Goal: Use online tool/utility

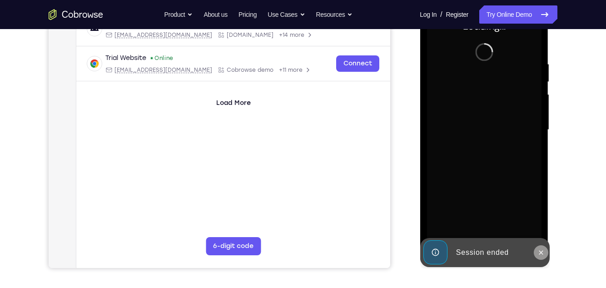
click at [541, 253] on icon at bounding box center [540, 252] width 7 height 7
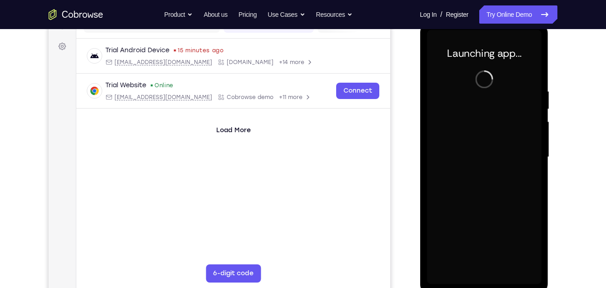
scroll to position [147, 0]
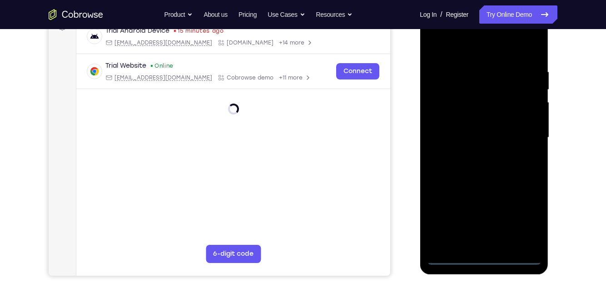
click at [481, 261] on div at bounding box center [484, 137] width 114 height 254
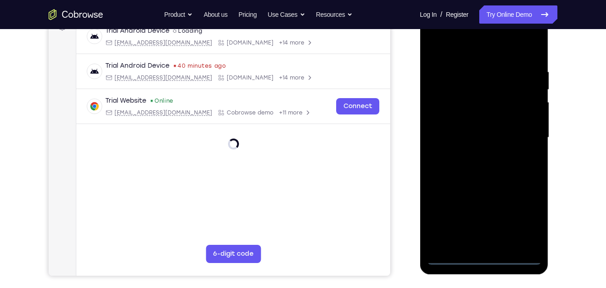
click at [523, 217] on div at bounding box center [484, 137] width 114 height 254
click at [459, 51] on div at bounding box center [484, 137] width 114 height 254
click at [524, 139] on div at bounding box center [484, 137] width 114 height 254
click at [472, 245] on div at bounding box center [484, 137] width 114 height 254
click at [502, 129] on div at bounding box center [484, 137] width 114 height 254
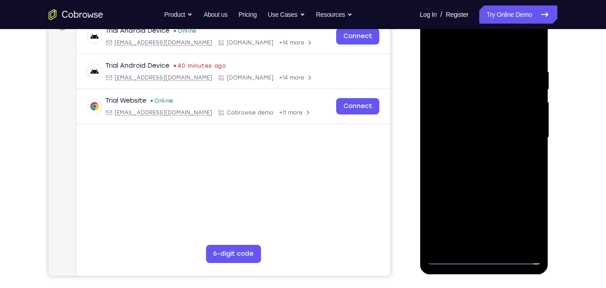
click at [479, 123] on div at bounding box center [484, 137] width 114 height 254
click at [486, 138] on div at bounding box center [484, 137] width 114 height 254
click at [486, 169] on div at bounding box center [484, 137] width 114 height 254
click at [491, 178] on div at bounding box center [484, 137] width 114 height 254
click at [539, 234] on div at bounding box center [484, 137] width 114 height 254
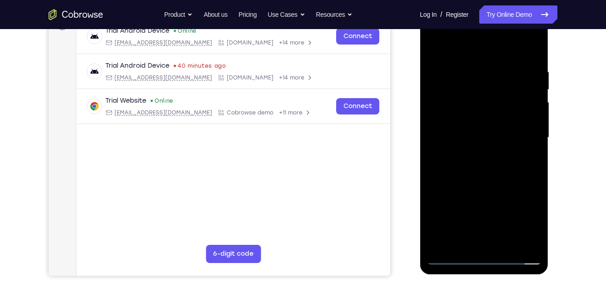
click at [503, 242] on div at bounding box center [484, 137] width 114 height 254
click at [488, 189] on div at bounding box center [484, 137] width 114 height 254
click at [497, 127] on div at bounding box center [484, 137] width 114 height 254
click at [453, 256] on div at bounding box center [484, 137] width 114 height 254
click at [478, 71] on div at bounding box center [484, 137] width 114 height 254
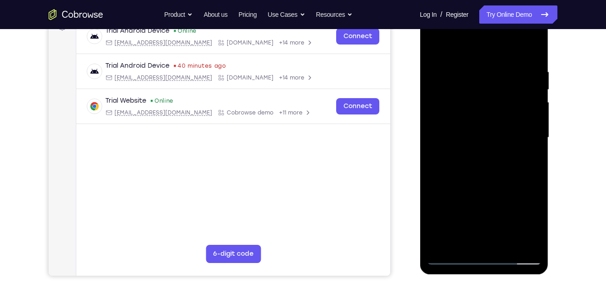
click at [437, 135] on div at bounding box center [484, 137] width 114 height 254
click at [524, 167] on div at bounding box center [484, 137] width 114 height 254
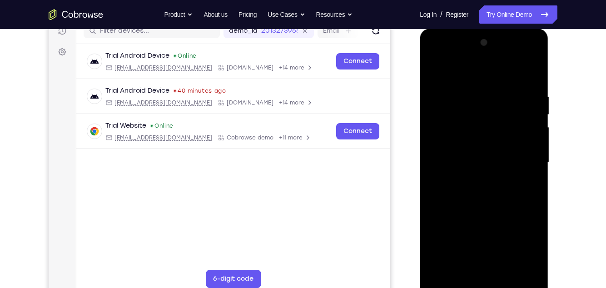
scroll to position [113, 0]
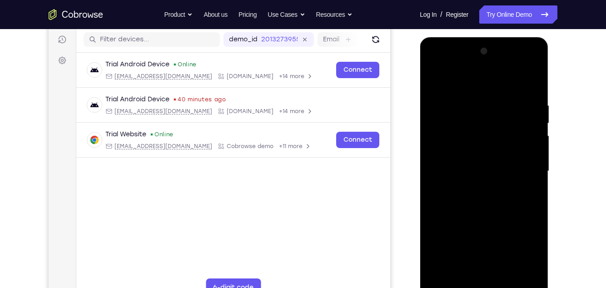
click at [523, 128] on div at bounding box center [484, 171] width 114 height 254
click at [524, 120] on div at bounding box center [484, 171] width 114 height 254
click at [528, 121] on div at bounding box center [484, 171] width 114 height 254
click at [527, 126] on div at bounding box center [484, 171] width 114 height 254
click at [528, 122] on div at bounding box center [484, 171] width 114 height 254
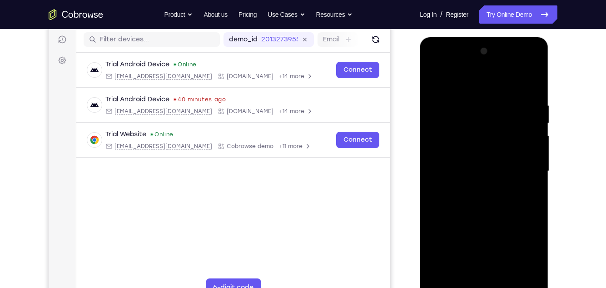
click at [529, 124] on div at bounding box center [484, 171] width 114 height 254
click at [528, 124] on div at bounding box center [484, 171] width 114 height 254
click at [531, 121] on div at bounding box center [484, 171] width 114 height 254
click at [532, 121] on div at bounding box center [484, 171] width 114 height 254
click at [532, 122] on div at bounding box center [484, 171] width 114 height 254
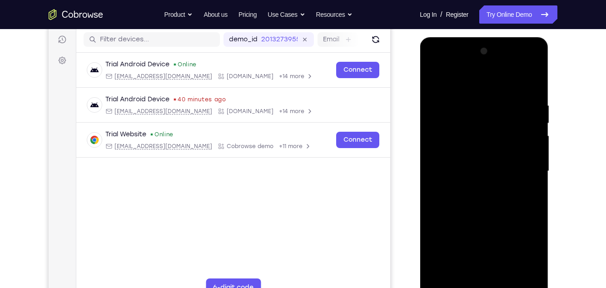
click at [536, 118] on div at bounding box center [484, 171] width 114 height 254
click at [537, 116] on div at bounding box center [484, 171] width 114 height 254
click at [538, 114] on div at bounding box center [484, 171] width 114 height 254
click at [530, 120] on div at bounding box center [484, 171] width 114 height 254
click at [535, 125] on div at bounding box center [484, 171] width 114 height 254
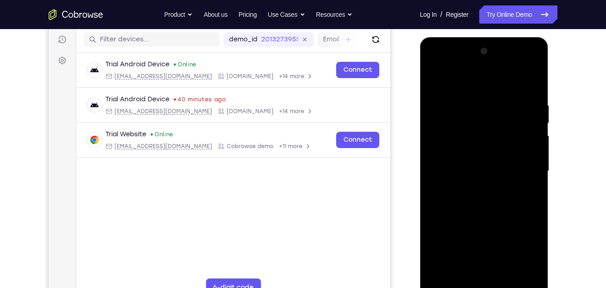
click at [531, 121] on div at bounding box center [484, 171] width 114 height 254
click at [534, 124] on div at bounding box center [484, 171] width 114 height 254
click at [540, 112] on div at bounding box center [484, 171] width 114 height 254
click at [529, 121] on div at bounding box center [484, 171] width 114 height 254
click at [533, 119] on div at bounding box center [484, 171] width 114 height 254
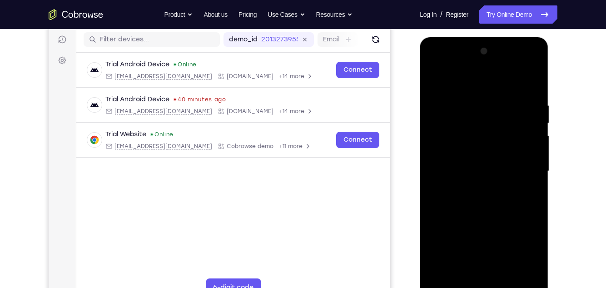
click at [527, 124] on div at bounding box center [484, 171] width 114 height 254
click at [530, 129] on div at bounding box center [484, 171] width 114 height 254
click at [532, 124] on div at bounding box center [484, 171] width 114 height 254
click at [532, 126] on div at bounding box center [484, 171] width 114 height 254
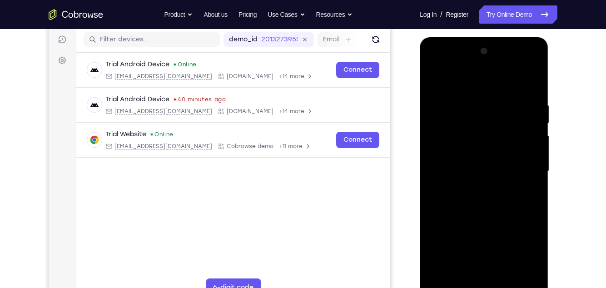
click at [534, 123] on div at bounding box center [484, 171] width 114 height 254
click at [534, 122] on div at bounding box center [484, 171] width 114 height 254
click at [534, 121] on div at bounding box center [484, 171] width 114 height 254
click at [530, 123] on div at bounding box center [484, 171] width 114 height 254
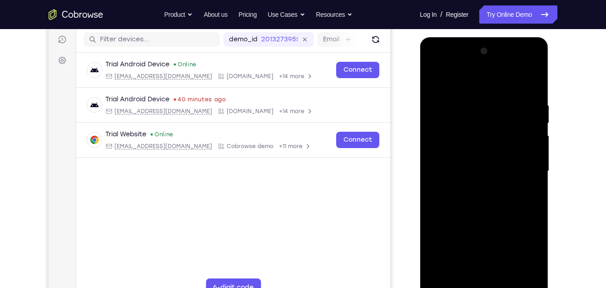
click at [528, 127] on div at bounding box center [484, 171] width 114 height 254
click at [532, 120] on div at bounding box center [484, 171] width 114 height 254
click at [534, 124] on div at bounding box center [484, 171] width 114 height 254
click at [536, 92] on div at bounding box center [484, 171] width 114 height 254
click at [534, 92] on div at bounding box center [484, 171] width 114 height 254
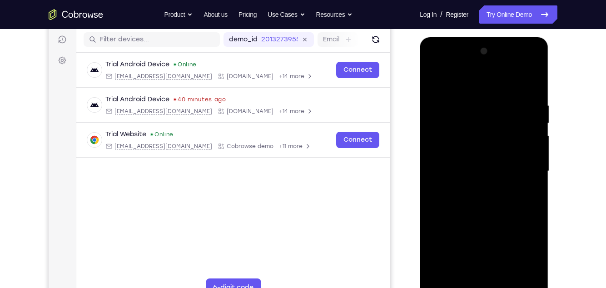
click at [526, 115] on div at bounding box center [484, 171] width 114 height 254
click at [526, 88] on div at bounding box center [484, 171] width 114 height 254
click at [527, 99] on div at bounding box center [484, 171] width 114 height 254
click at [531, 93] on div at bounding box center [484, 171] width 114 height 254
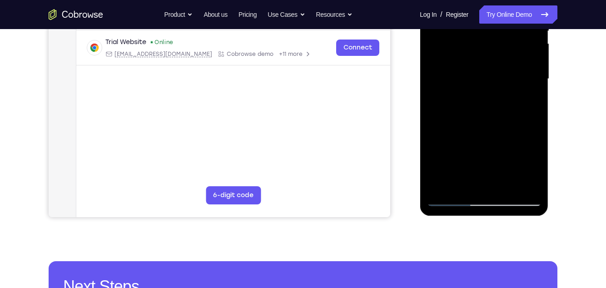
scroll to position [209, 0]
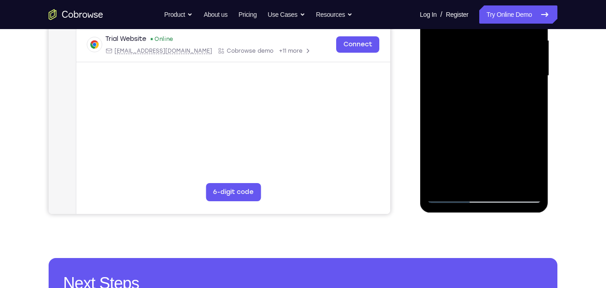
click at [452, 199] on div at bounding box center [484, 76] width 114 height 254
click at [453, 201] on div at bounding box center [484, 76] width 114 height 254
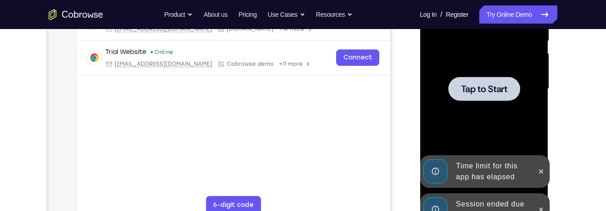
scroll to position [198, 0]
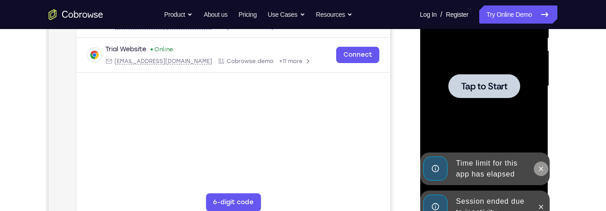
click at [541, 169] on icon at bounding box center [541, 169] width 4 height 4
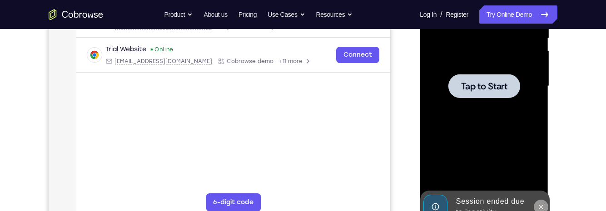
click at [541, 207] on icon at bounding box center [541, 207] width 4 height 4
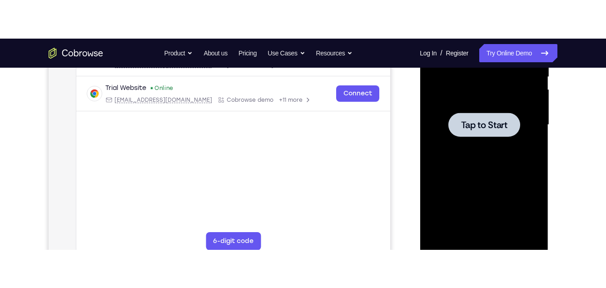
scroll to position [0, 0]
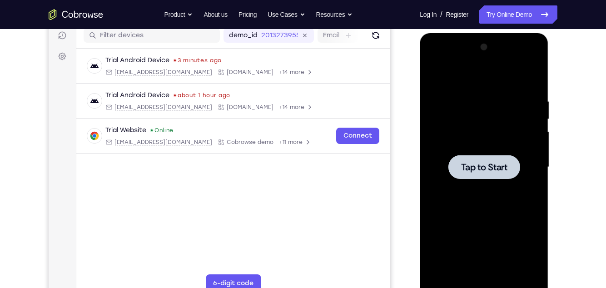
click at [521, 120] on div at bounding box center [484, 167] width 114 height 254
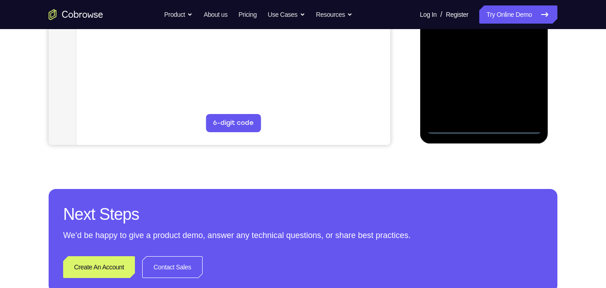
scroll to position [246, 0]
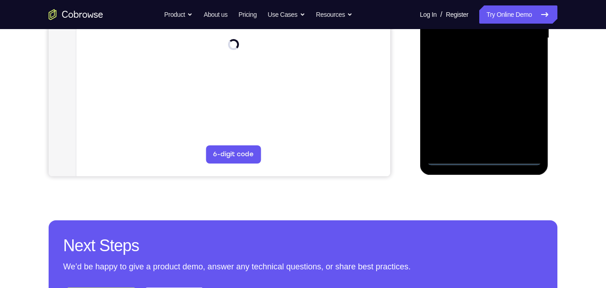
click at [482, 158] on div at bounding box center [484, 38] width 114 height 254
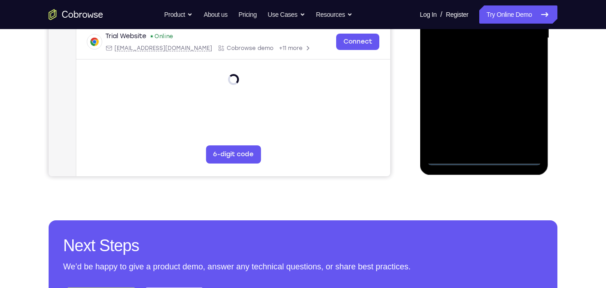
click at [526, 122] on div at bounding box center [484, 38] width 114 height 254
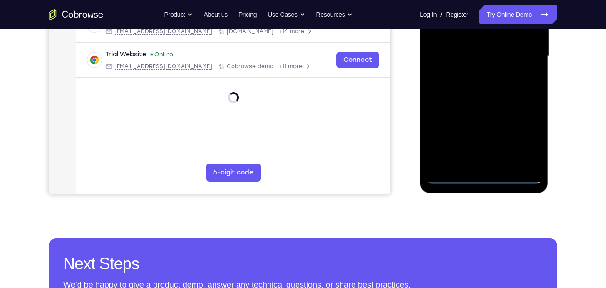
scroll to position [146, 0]
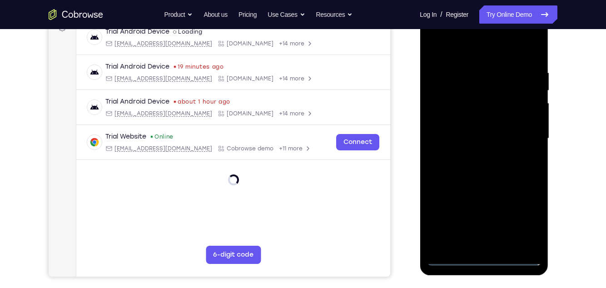
click at [519, 216] on div at bounding box center [484, 138] width 114 height 254
click at [521, 219] on div at bounding box center [484, 138] width 114 height 254
click at [458, 55] on div at bounding box center [484, 138] width 114 height 254
click at [462, 54] on div at bounding box center [484, 138] width 114 height 254
click at [492, 52] on div at bounding box center [484, 138] width 114 height 254
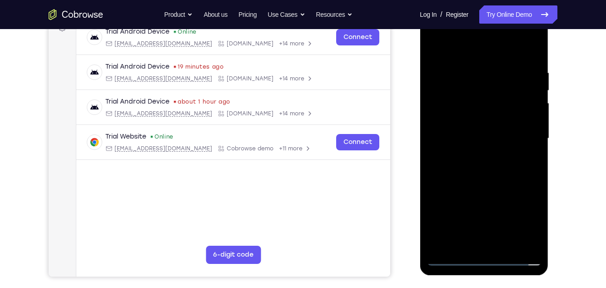
click at [524, 134] on div at bounding box center [484, 138] width 114 height 254
click at [471, 157] on div at bounding box center [484, 138] width 114 height 254
click at [475, 152] on div at bounding box center [484, 138] width 114 height 254
click at [512, 129] on div at bounding box center [484, 138] width 114 height 254
click at [486, 96] on div at bounding box center [484, 138] width 114 height 254
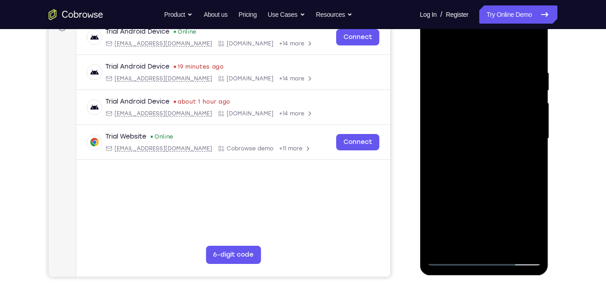
click at [458, 120] on div at bounding box center [484, 138] width 114 height 254
click at [479, 142] on div at bounding box center [484, 138] width 114 height 254
click at [497, 172] on div at bounding box center [484, 138] width 114 height 254
click at [497, 176] on div at bounding box center [484, 138] width 114 height 254
click at [537, 236] on div at bounding box center [484, 138] width 114 height 254
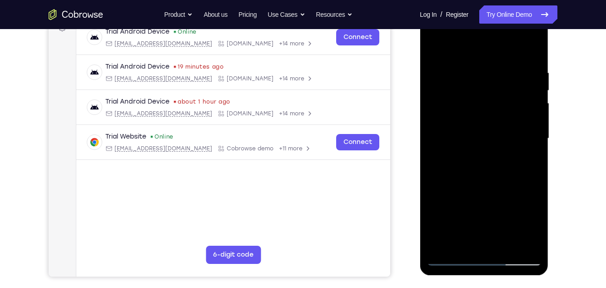
click at [471, 62] on div at bounding box center [484, 138] width 114 height 254
click at [524, 86] on div at bounding box center [484, 138] width 114 height 254
click at [502, 65] on div at bounding box center [484, 138] width 114 height 254
click at [529, 54] on div at bounding box center [484, 138] width 114 height 254
